Goal: Information Seeking & Learning: Learn about a topic

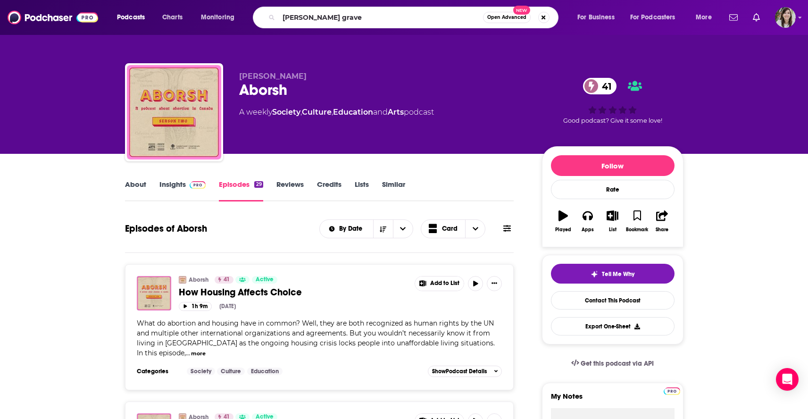
type input "fatima goss graves"
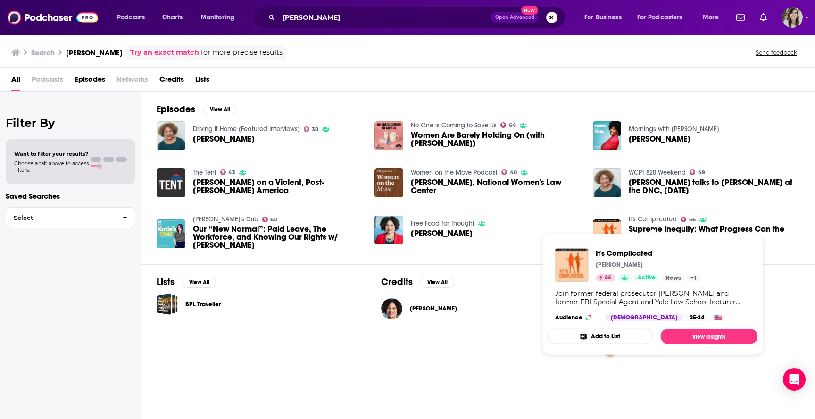
click at [640, 228] on span "It's Complicated Renato Mariotti 66 Active News + 1 Join former federal prosecu…" at bounding box center [652, 294] width 221 height 133
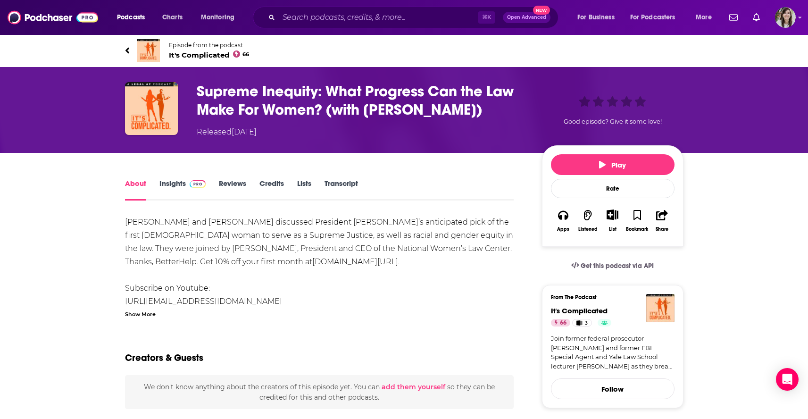
click at [130, 51] on link "Episode from the podcast It's Complicated 66" at bounding box center [404, 50] width 559 height 23
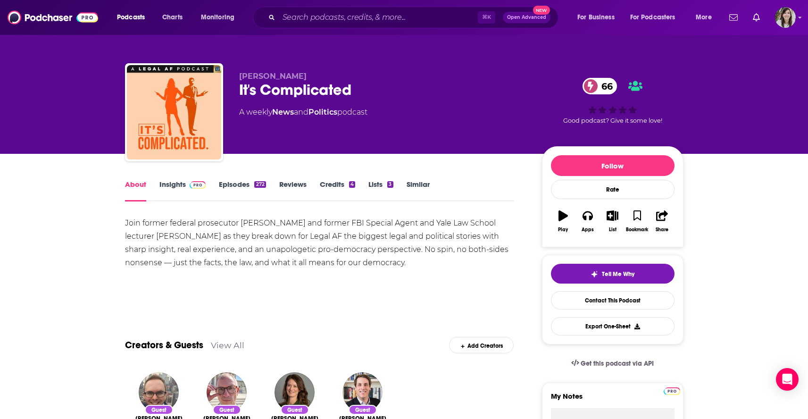
click at [167, 187] on link "Insights" at bounding box center [182, 191] width 47 height 22
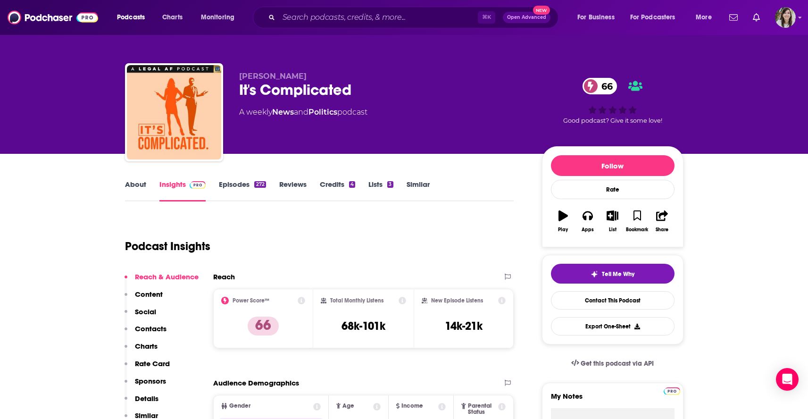
click at [232, 185] on link "Episodes 272" at bounding box center [242, 191] width 47 height 22
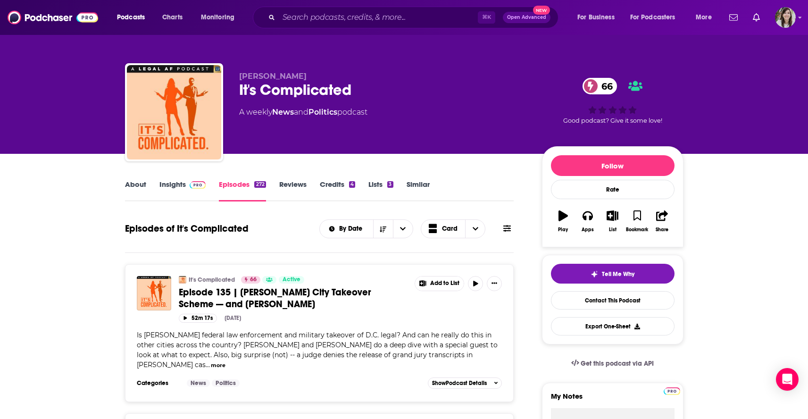
click at [130, 187] on link "About" at bounding box center [135, 191] width 21 height 22
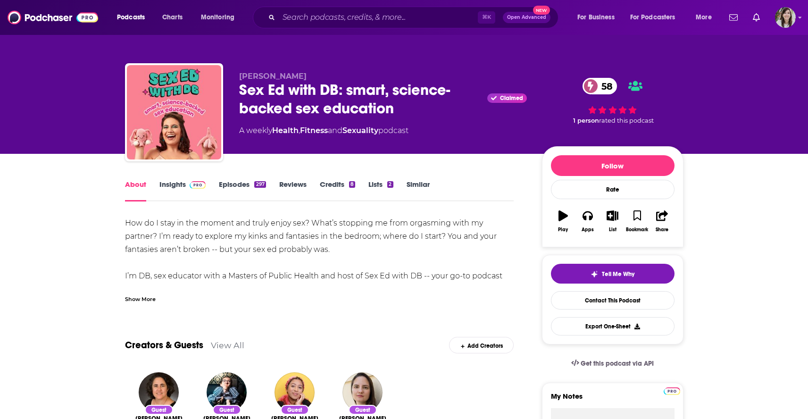
click at [230, 187] on link "Episodes 297" at bounding box center [242, 191] width 47 height 22
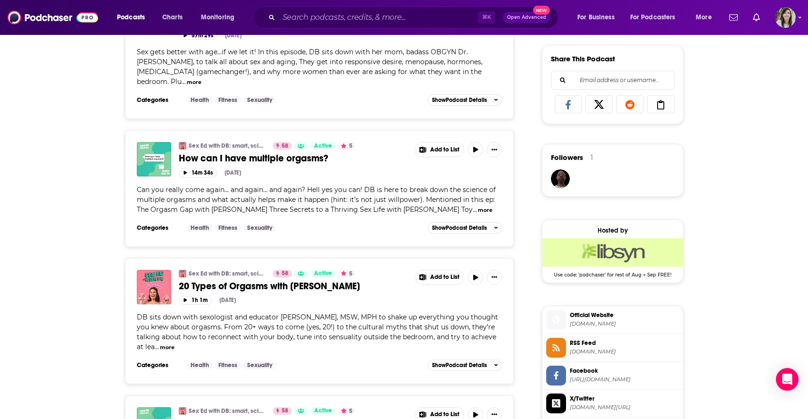
scroll to position [588, 0]
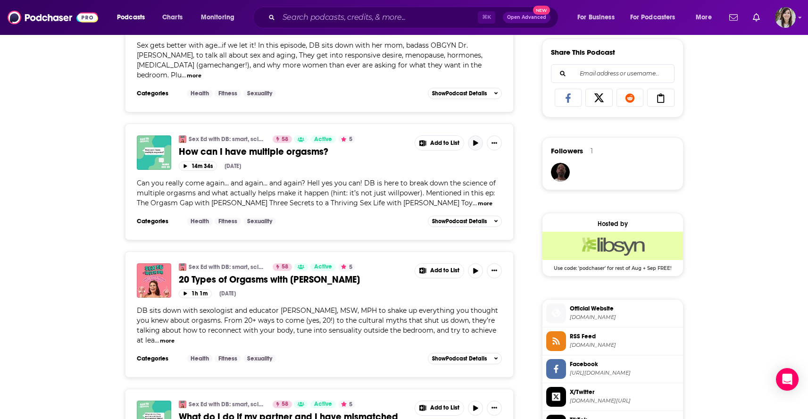
click at [471, 150] on button "button" at bounding box center [475, 142] width 15 height 15
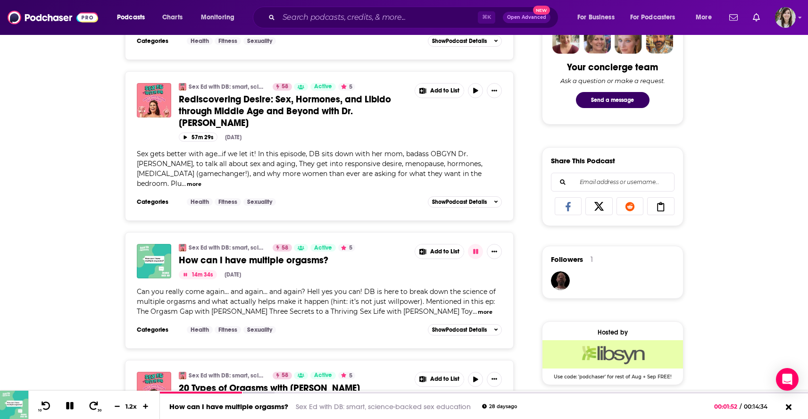
scroll to position [480, 0]
click at [289, 265] on span "How can I have multiple orgasms?" at bounding box center [254, 260] width 150 height 12
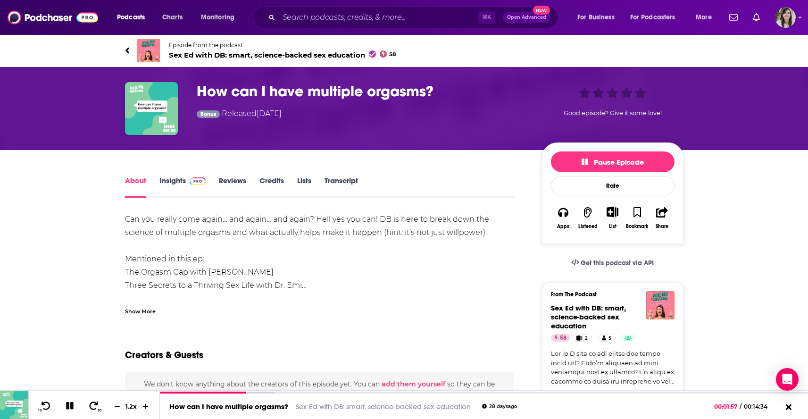
click at [136, 310] on div "Show More" at bounding box center [140, 310] width 31 height 9
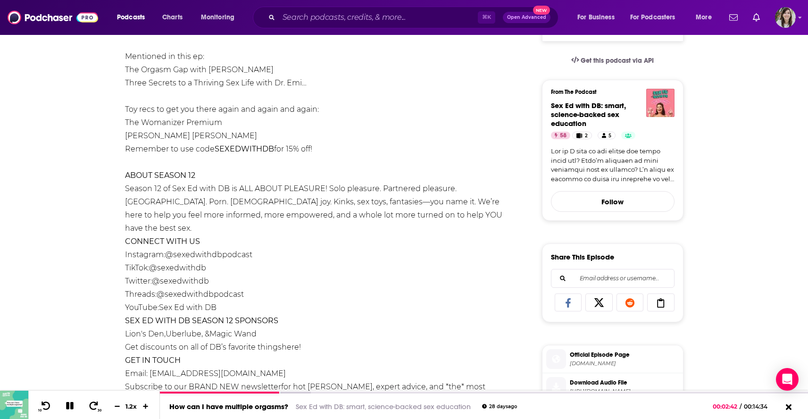
scroll to position [209, 0]
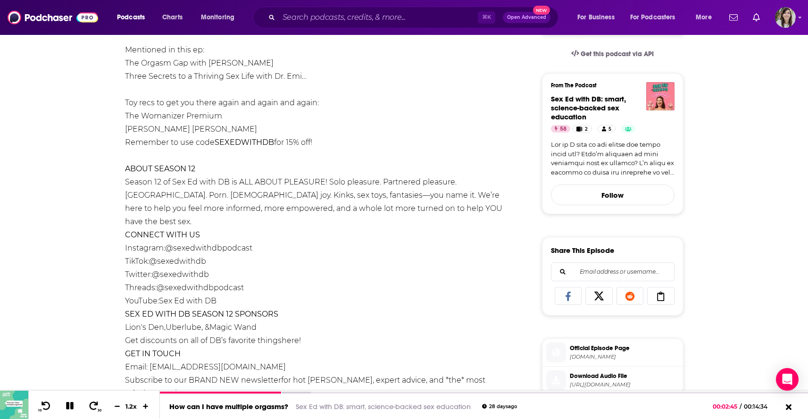
click at [250, 323] on link "Magic Wand" at bounding box center [232, 327] width 47 height 9
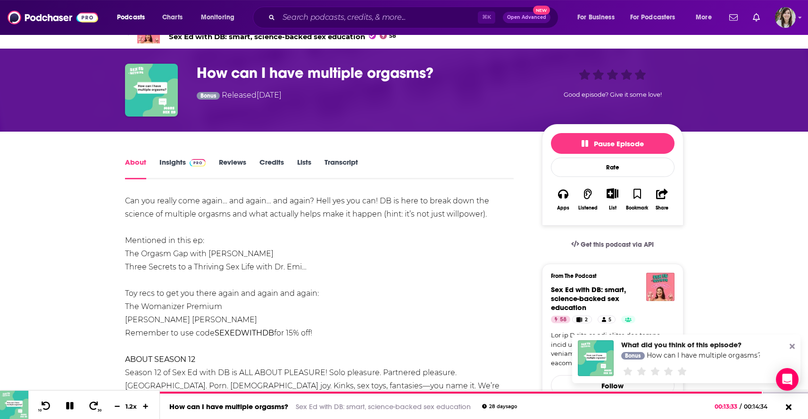
scroll to position [0, 0]
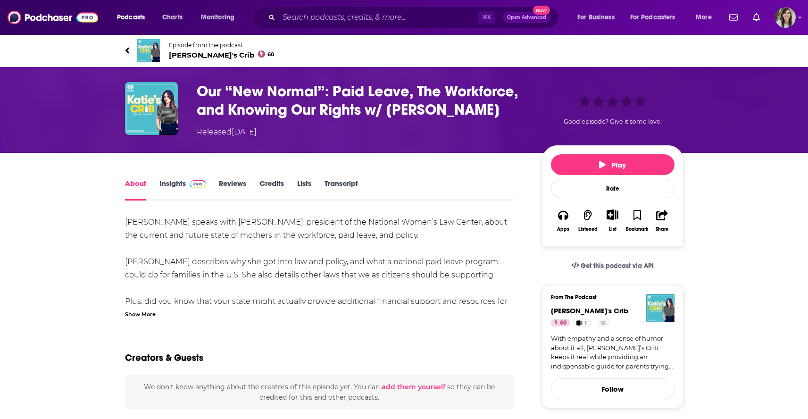
click at [127, 51] on icon at bounding box center [127, 50] width 4 height 6
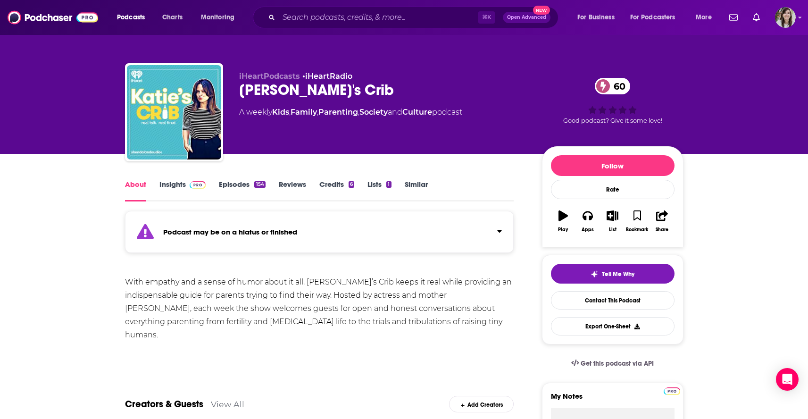
click at [244, 186] on link "Episodes 154" at bounding box center [242, 191] width 46 height 22
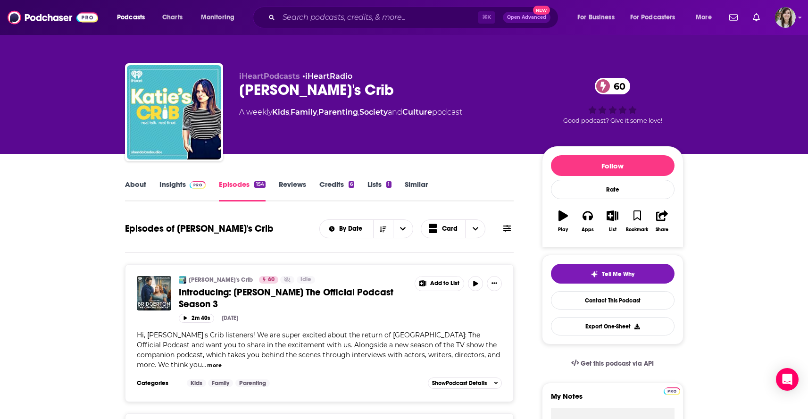
click at [412, 191] on link "Similar" at bounding box center [416, 191] width 23 height 22
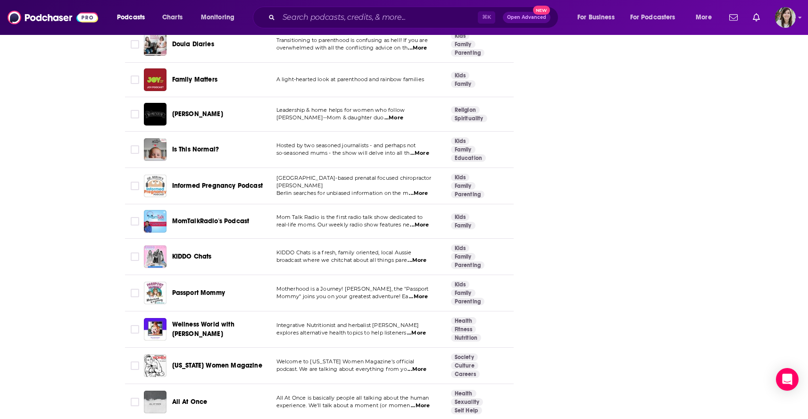
scroll to position [1545, 0]
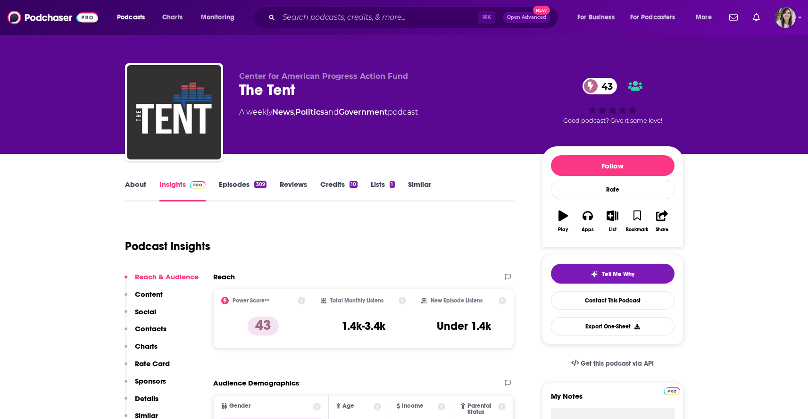
click at [137, 181] on link "About" at bounding box center [135, 191] width 21 height 22
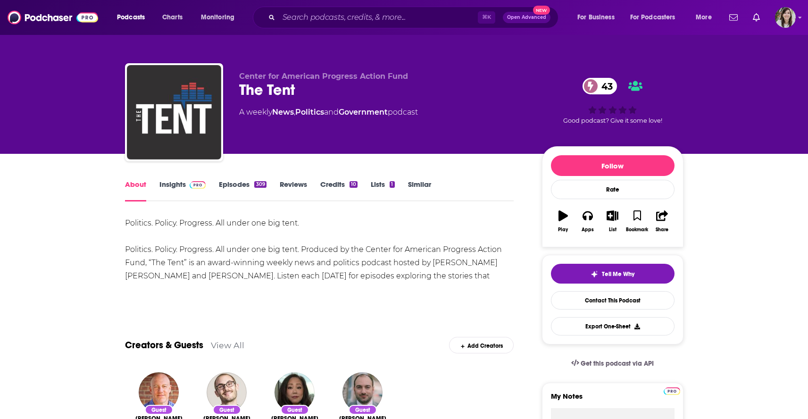
click at [167, 180] on div "About Insights Episodes 309 Reviews Credits 10 Lists 1 Similar" at bounding box center [319, 189] width 389 height 23
click at [160, 190] on link "Insights" at bounding box center [182, 191] width 47 height 22
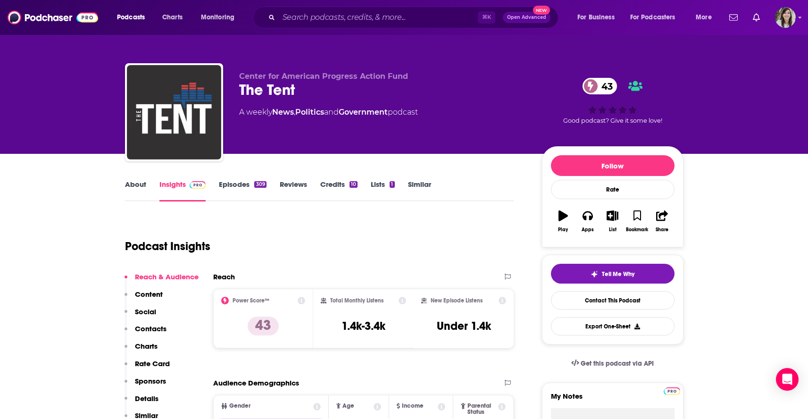
click at [242, 181] on link "Episodes 309" at bounding box center [242, 191] width 47 height 22
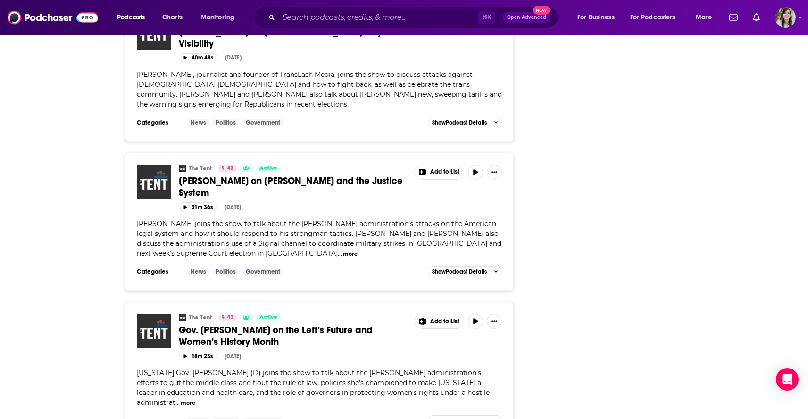
scroll to position [3260, 0]
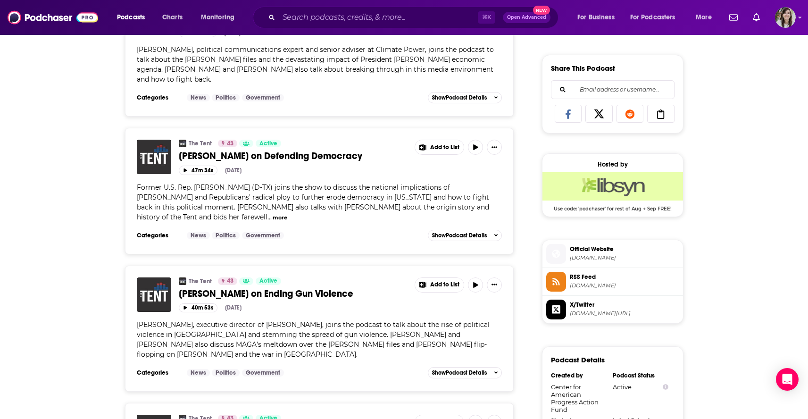
scroll to position [0, 0]
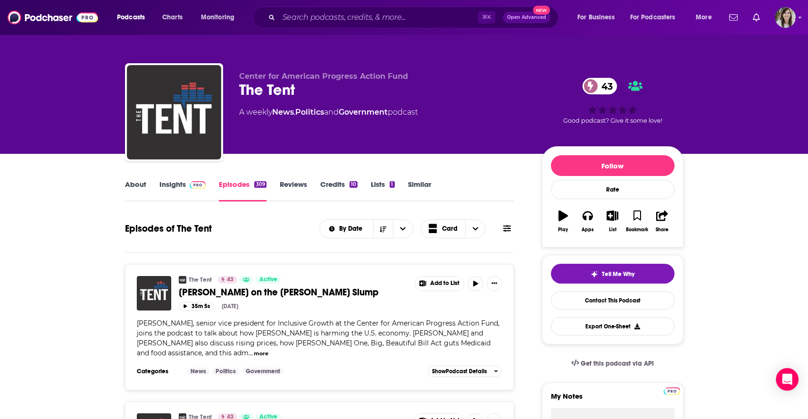
click at [137, 198] on link "About" at bounding box center [135, 191] width 21 height 22
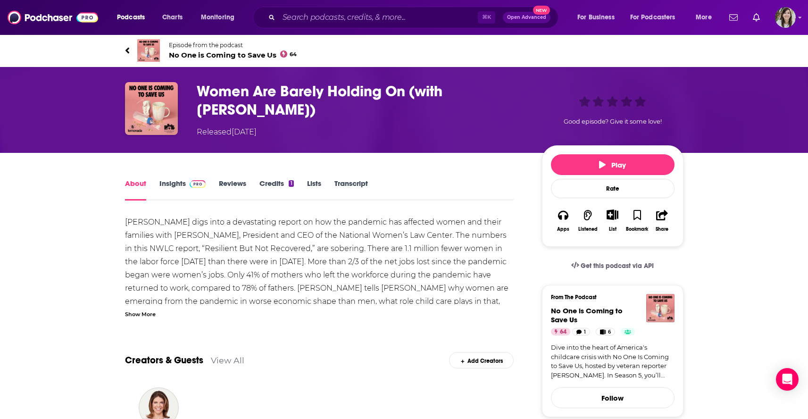
click at [200, 57] on span "No One is Coming to Save Us 64" at bounding box center [233, 54] width 128 height 9
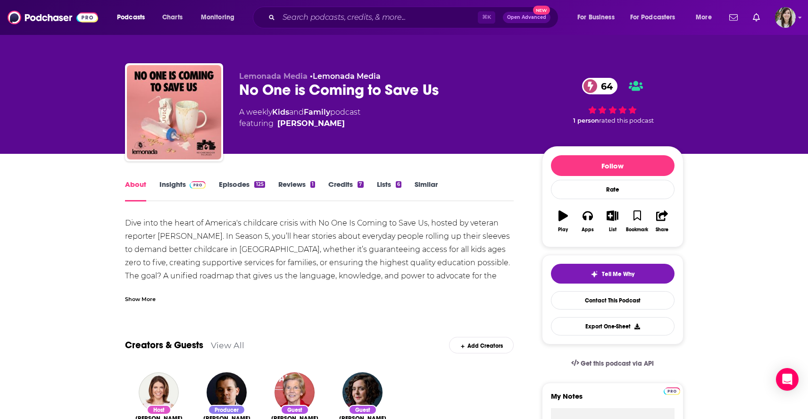
click at [229, 186] on link "Episodes 125" at bounding box center [242, 191] width 46 height 22
